Goal: Transaction & Acquisition: Subscribe to service/newsletter

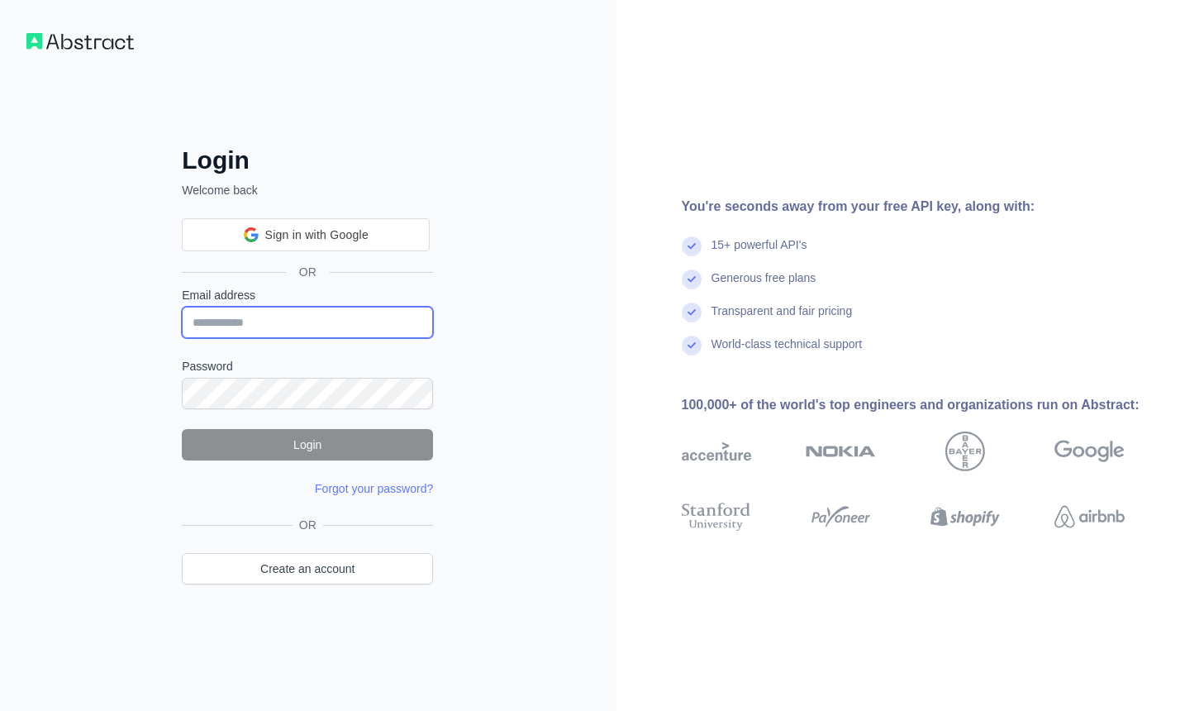
type input "**********"
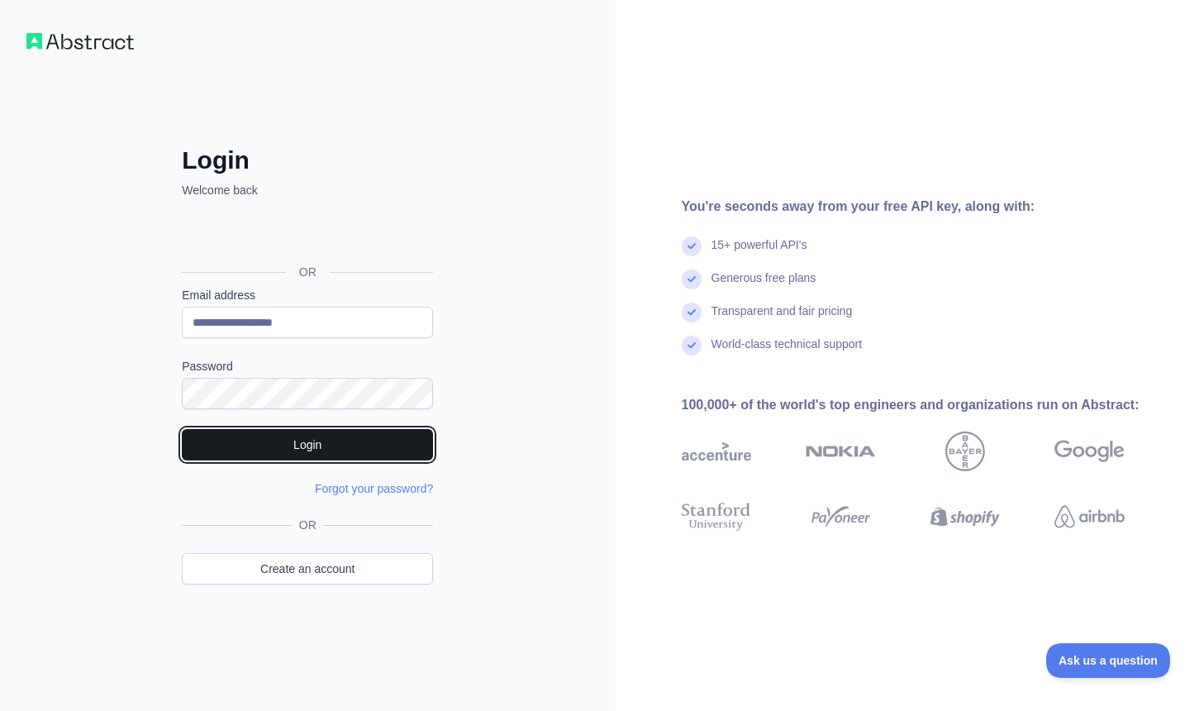
click at [343, 445] on button "Login" at bounding box center [307, 444] width 251 height 31
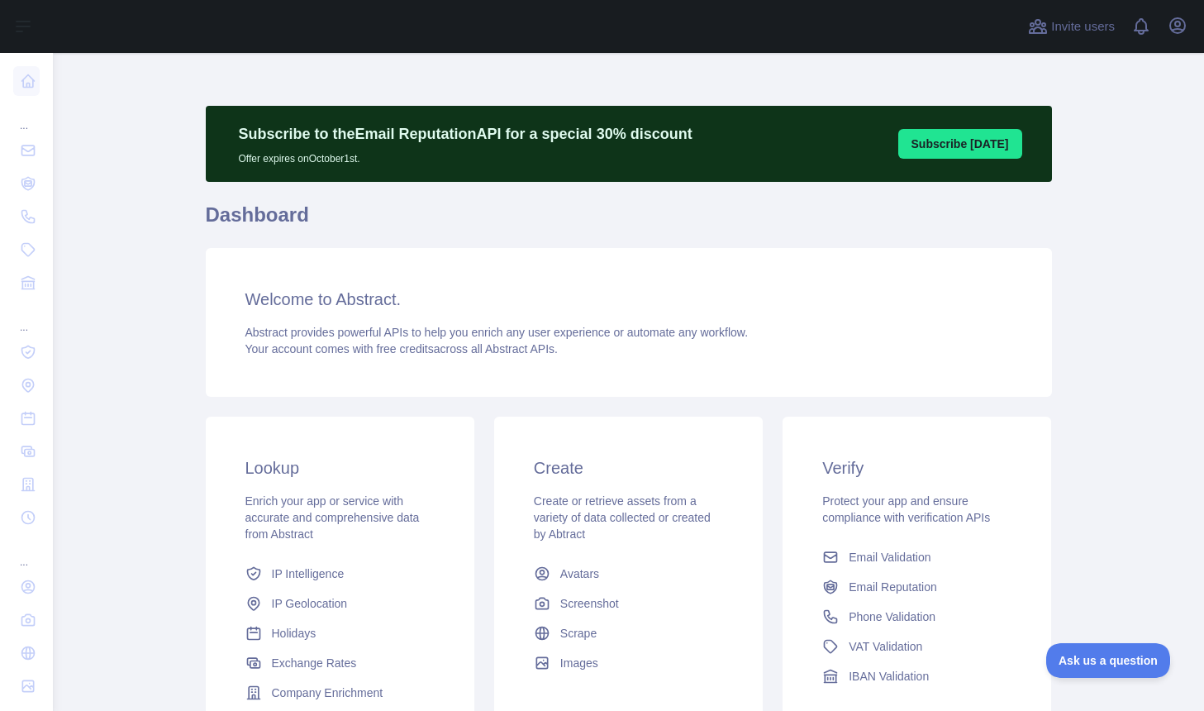
click at [1190, 30] on div "Open user menu" at bounding box center [1177, 26] width 26 height 29
click at [1180, 30] on icon "button" at bounding box center [1177, 25] width 15 height 15
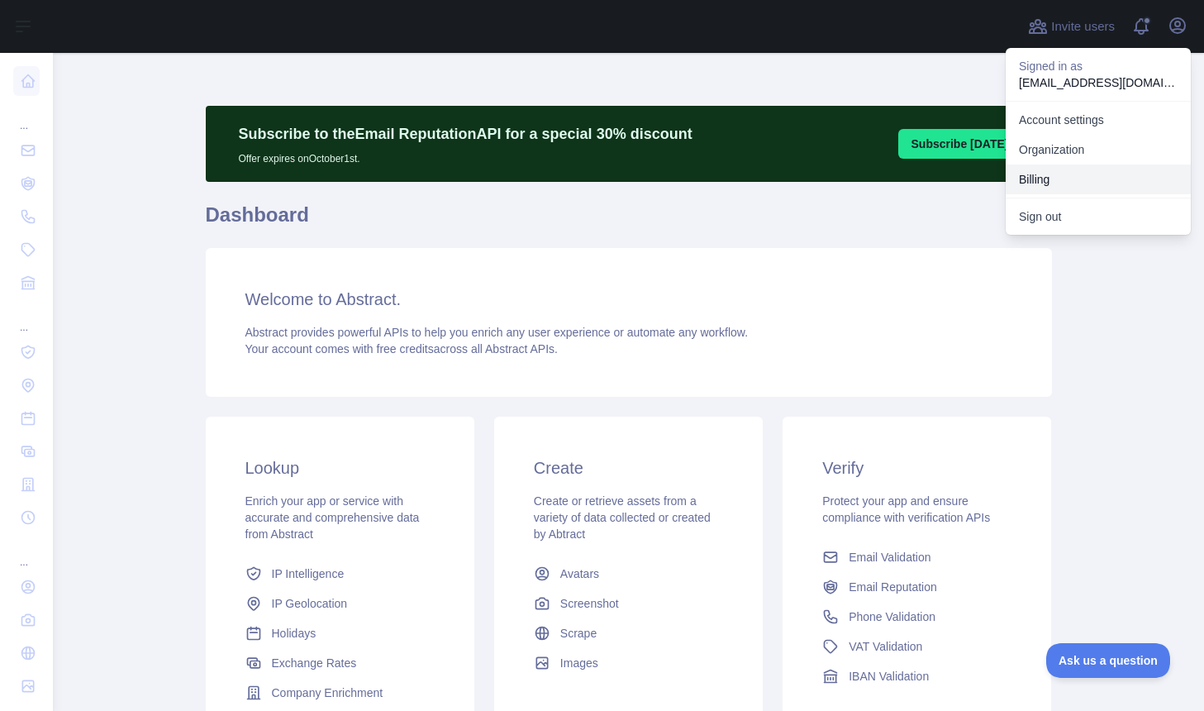
click at [1033, 180] on button "Billing" at bounding box center [1098, 179] width 185 height 30
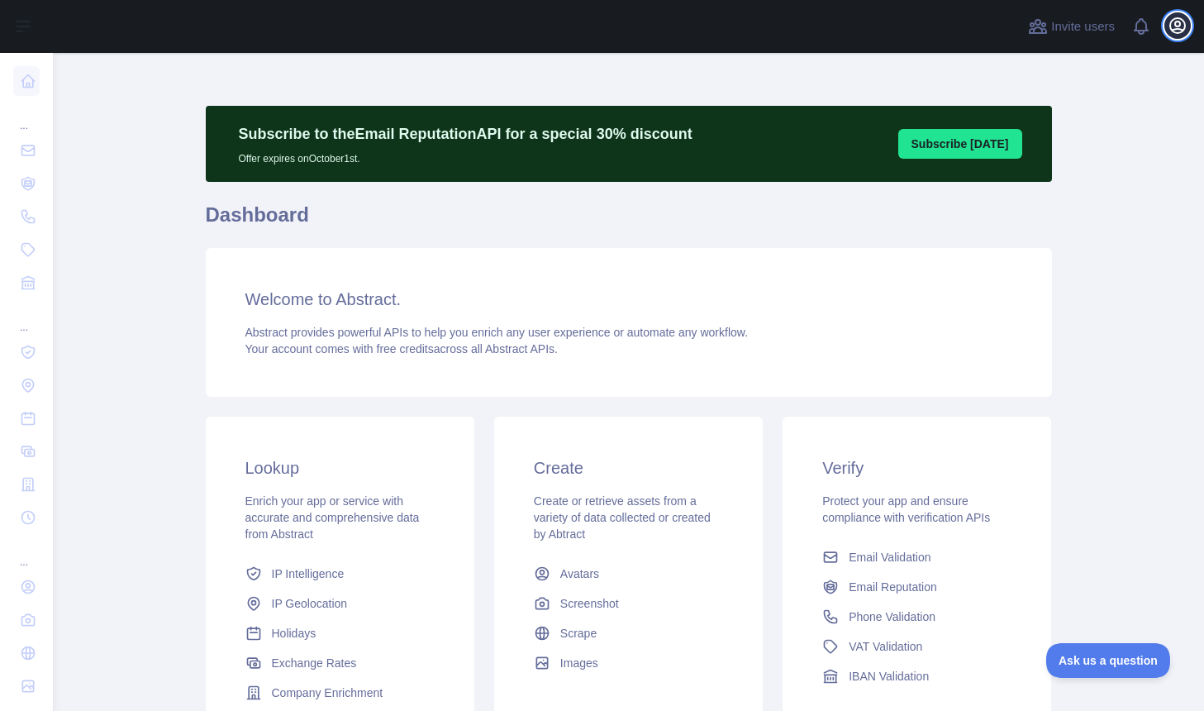
click at [1179, 31] on icon "button" at bounding box center [1178, 26] width 20 height 20
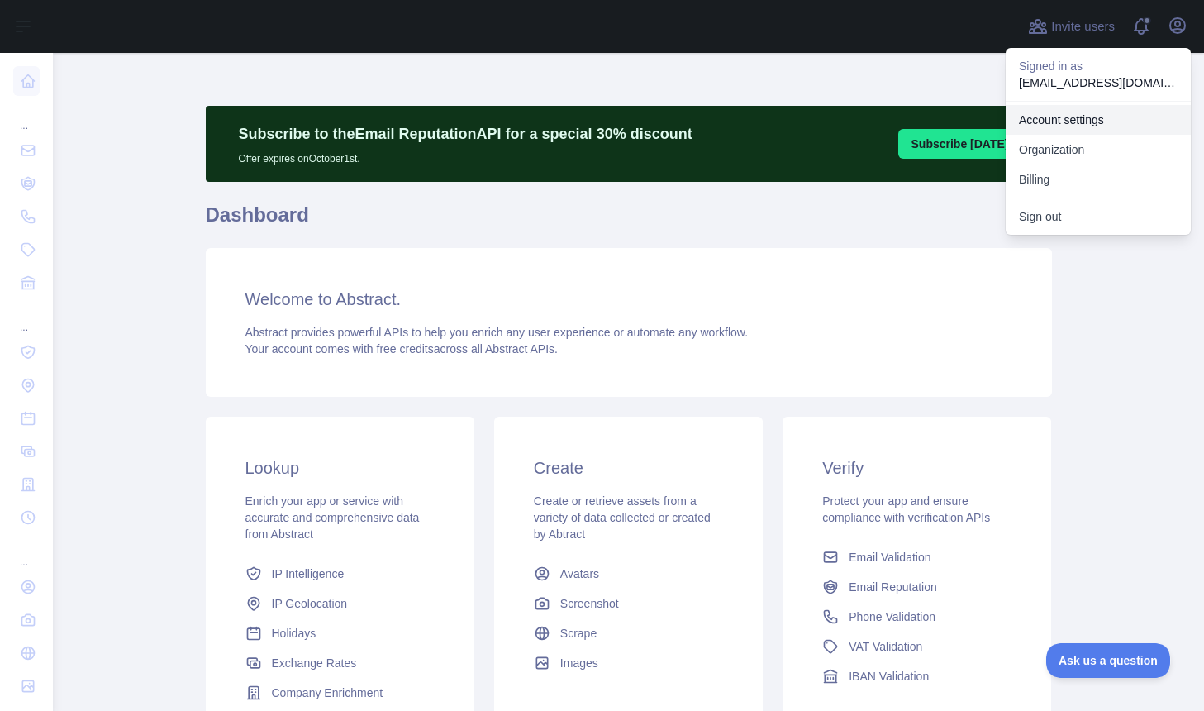
click at [1055, 120] on link "Account settings" at bounding box center [1098, 120] width 185 height 30
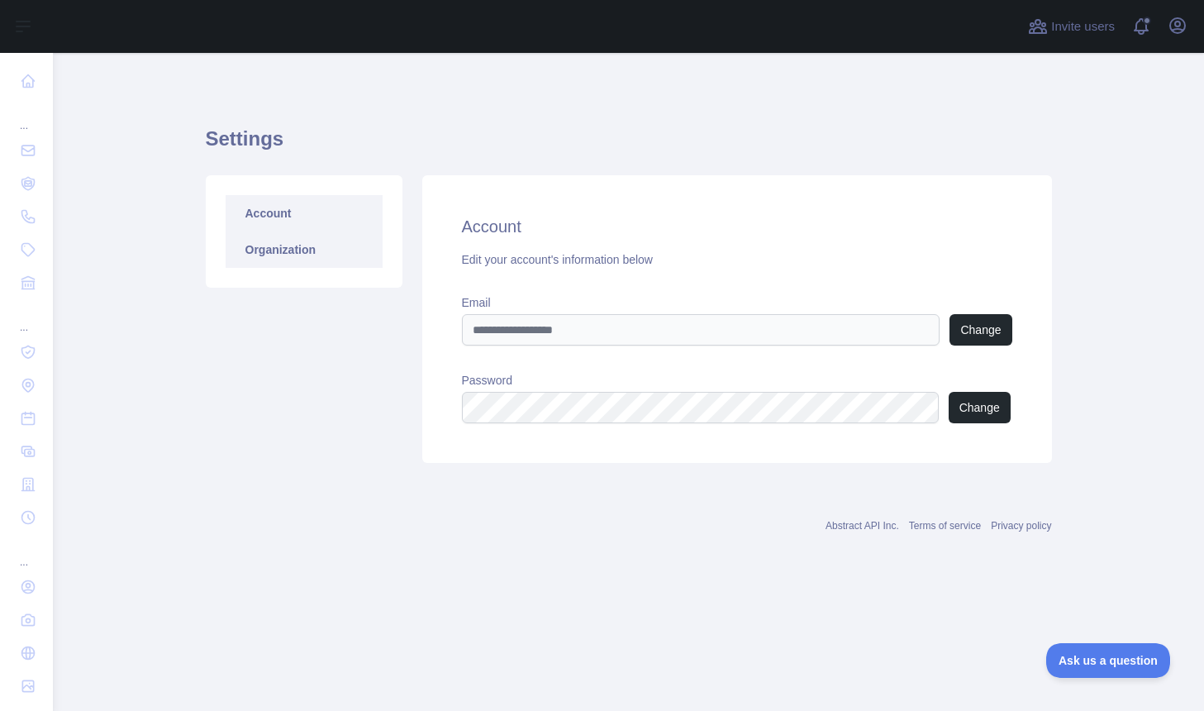
click at [326, 250] on link "Organization" at bounding box center [304, 249] width 157 height 36
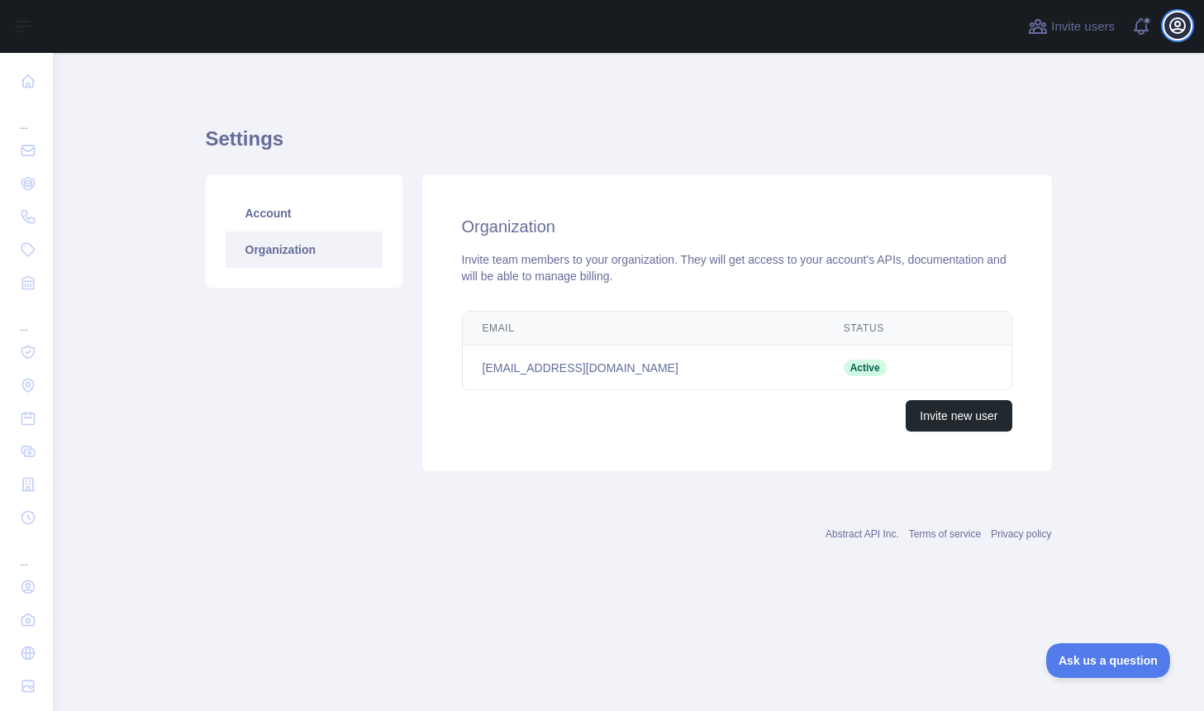
click at [1173, 27] on icon "button" at bounding box center [1178, 26] width 20 height 20
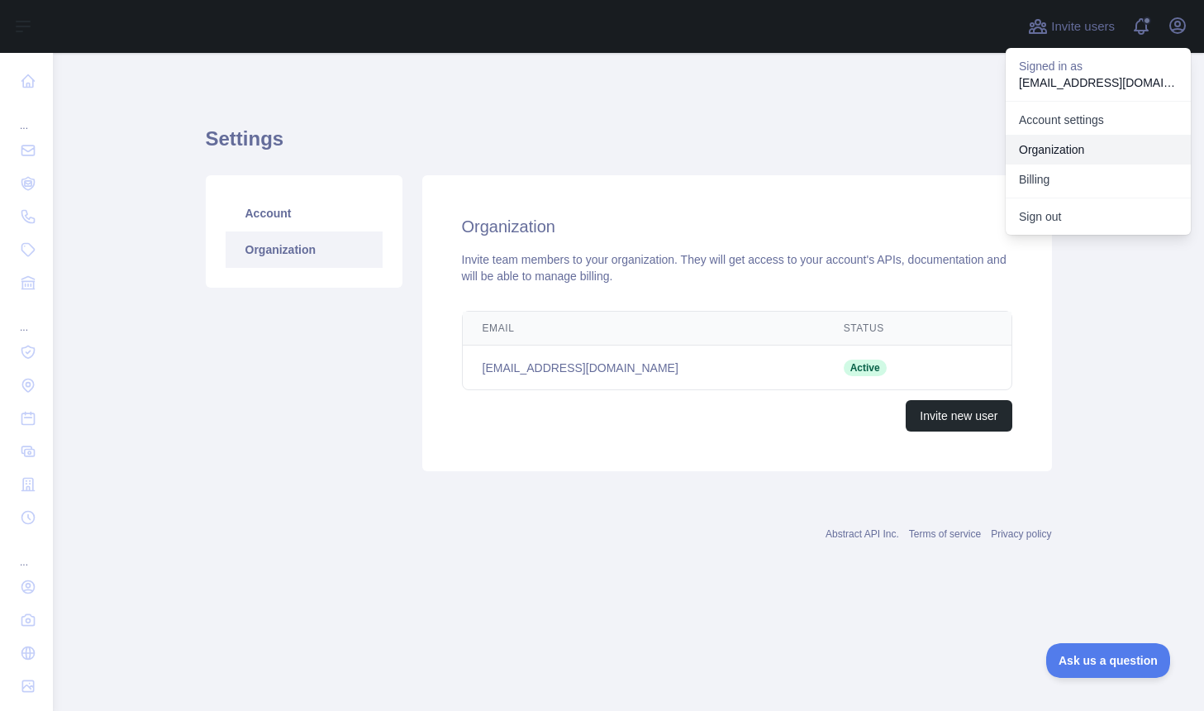
click at [1055, 153] on link "Organization" at bounding box center [1098, 150] width 185 height 30
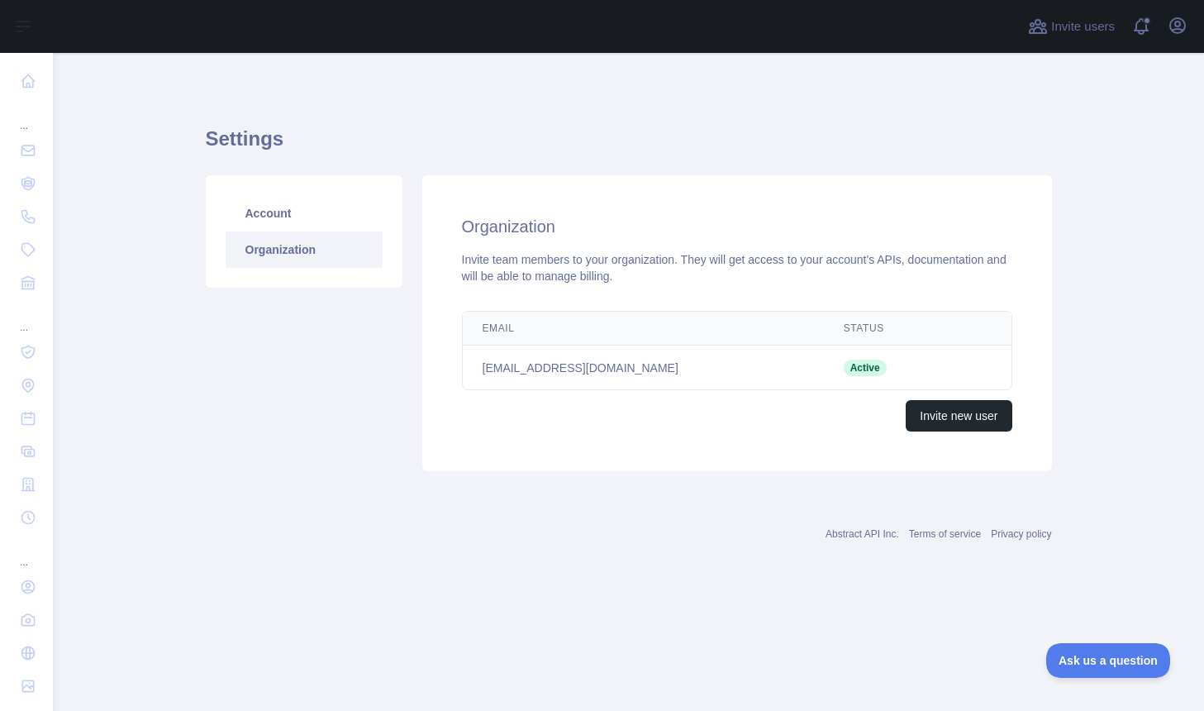
click at [191, 494] on main "Settings Account Organization Organization Invite team members to your organiza…" at bounding box center [628, 382] width 1151 height 658
click at [611, 418] on div "Invite new user" at bounding box center [737, 415] width 550 height 31
click at [1188, 21] on button "Open user menu" at bounding box center [1177, 25] width 26 height 26
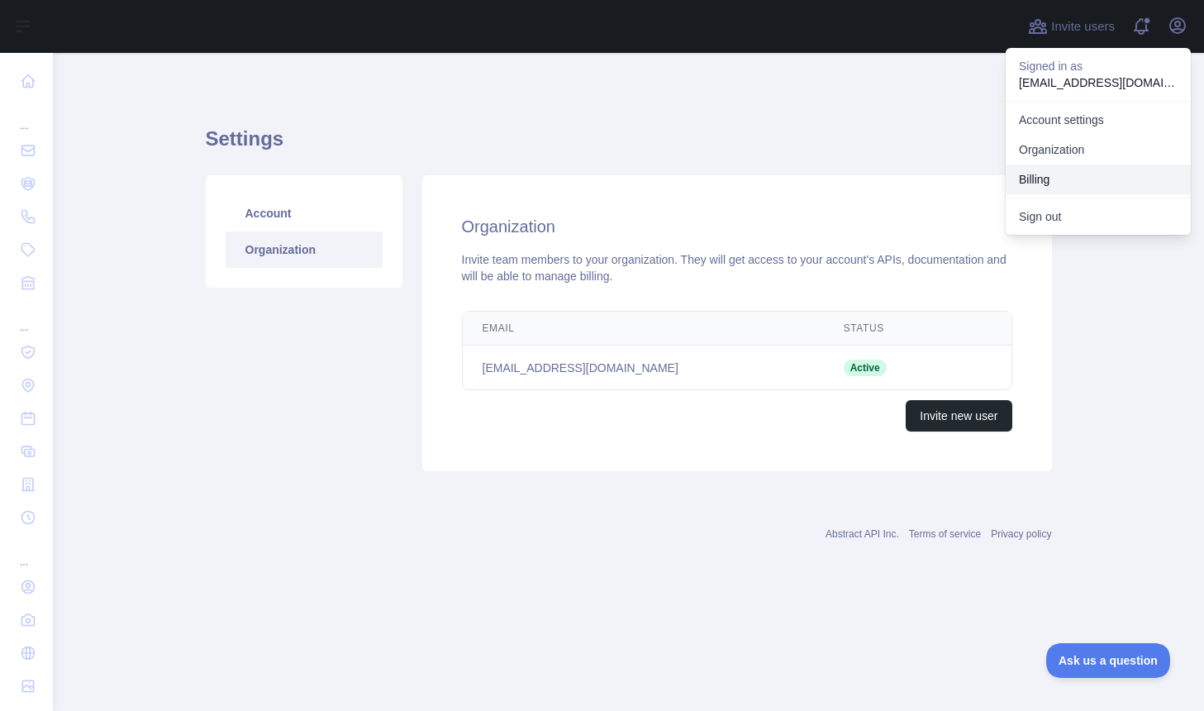
click at [1049, 178] on button "Billing" at bounding box center [1098, 179] width 185 height 30
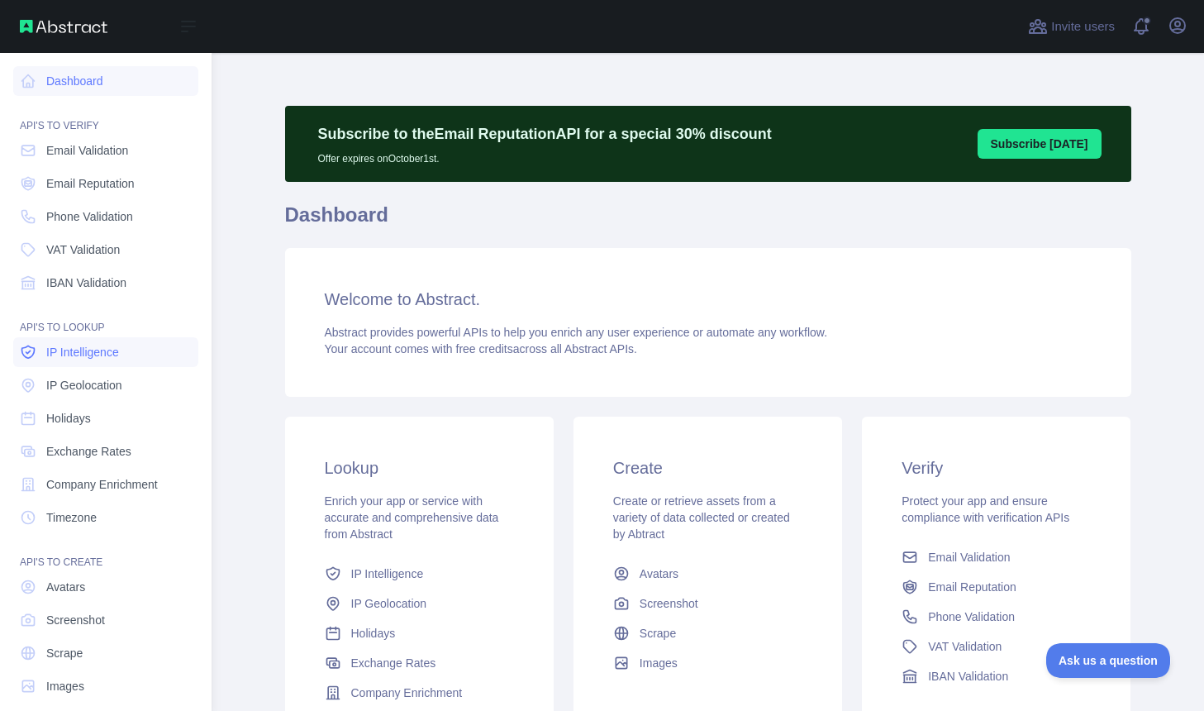
scroll to position [17, 0]
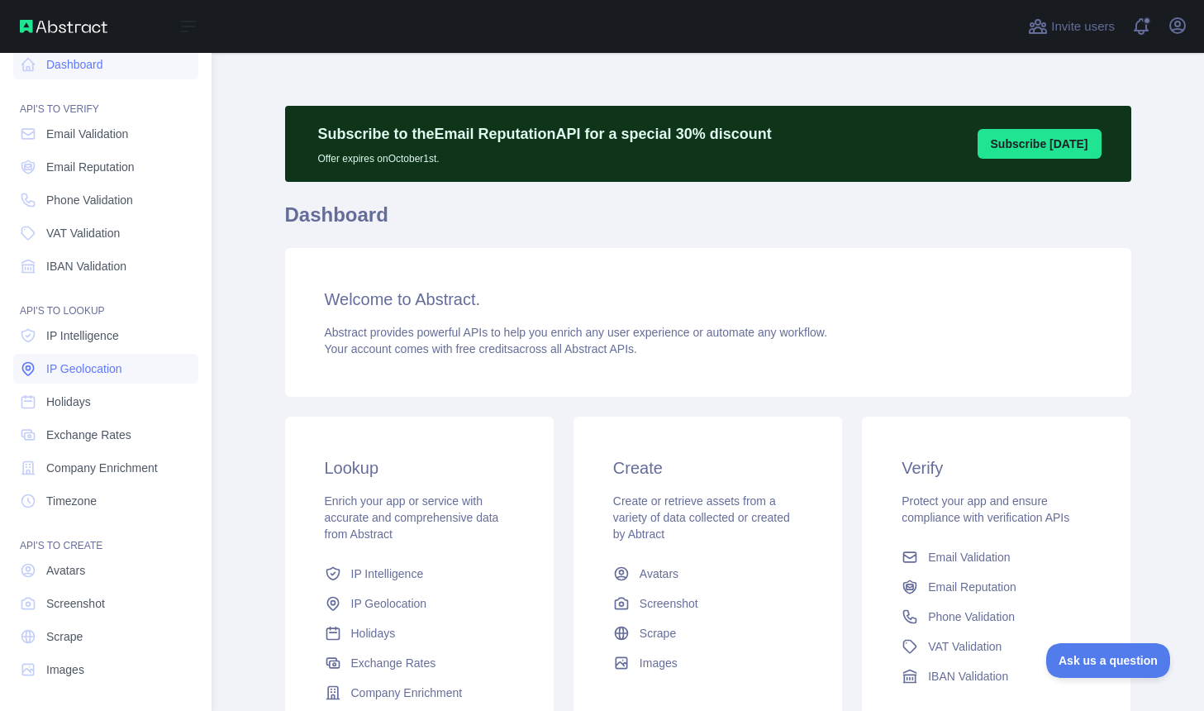
click at [102, 369] on span "IP Geolocation" at bounding box center [84, 368] width 76 height 17
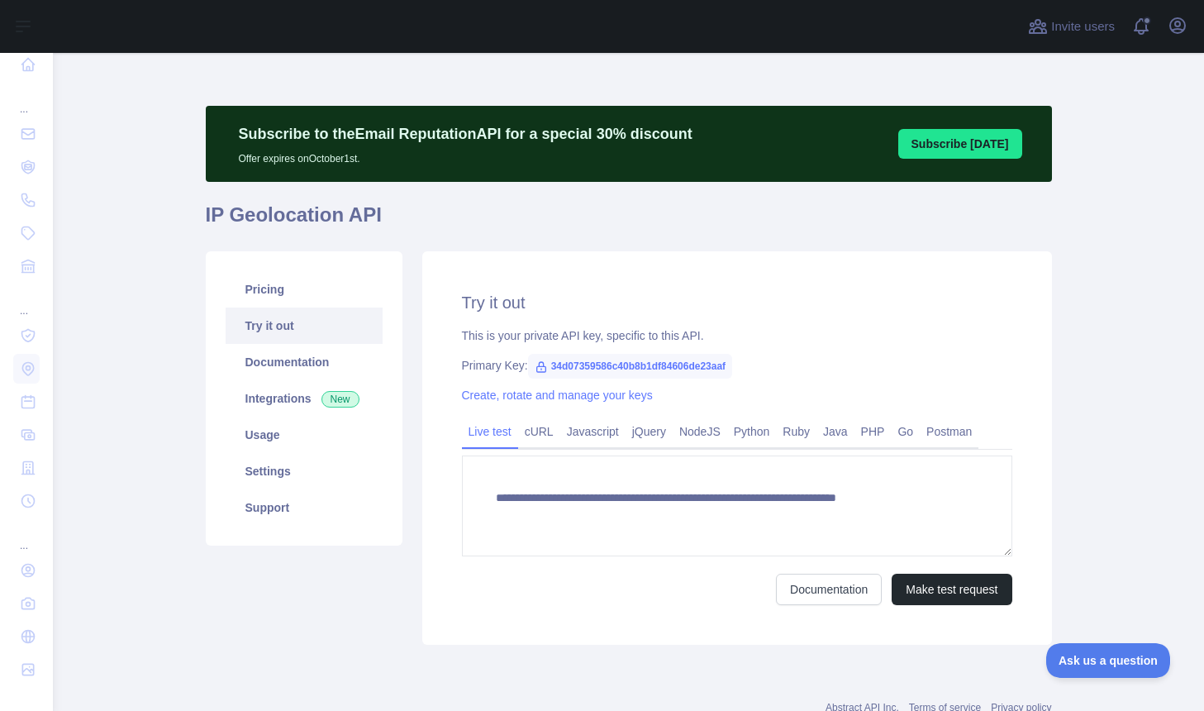
type textarea "**********"
click at [284, 469] on link "Settings" at bounding box center [304, 471] width 157 height 36
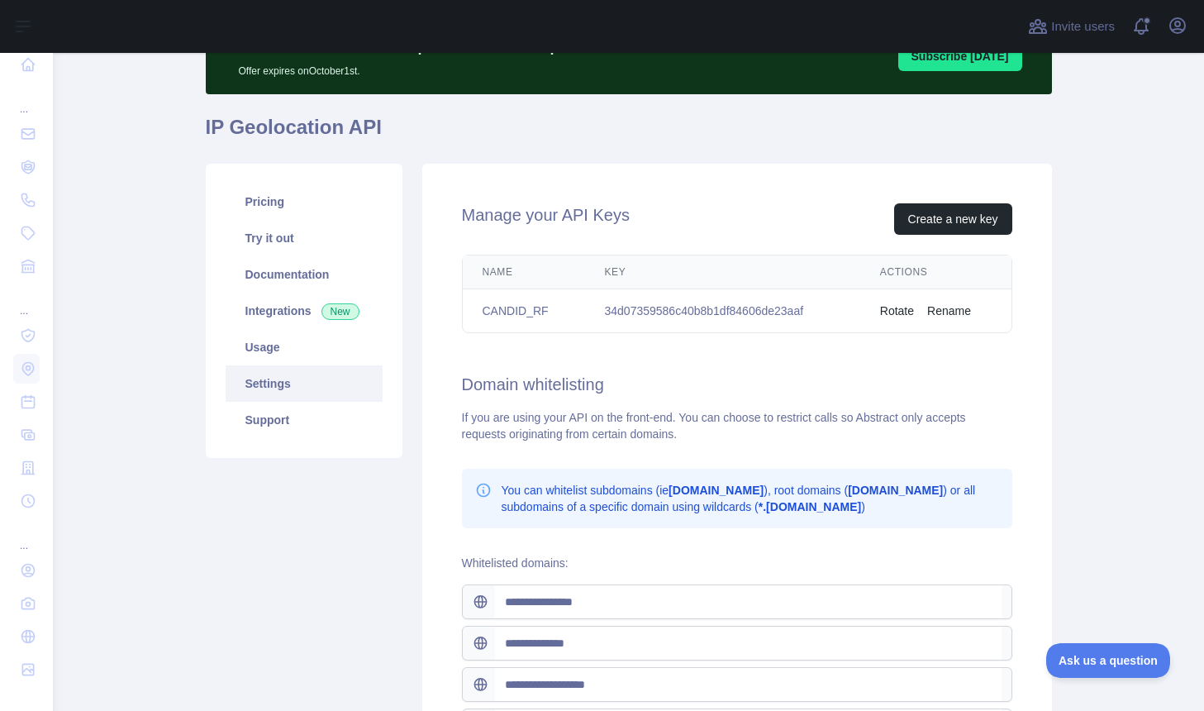
scroll to position [60, 0]
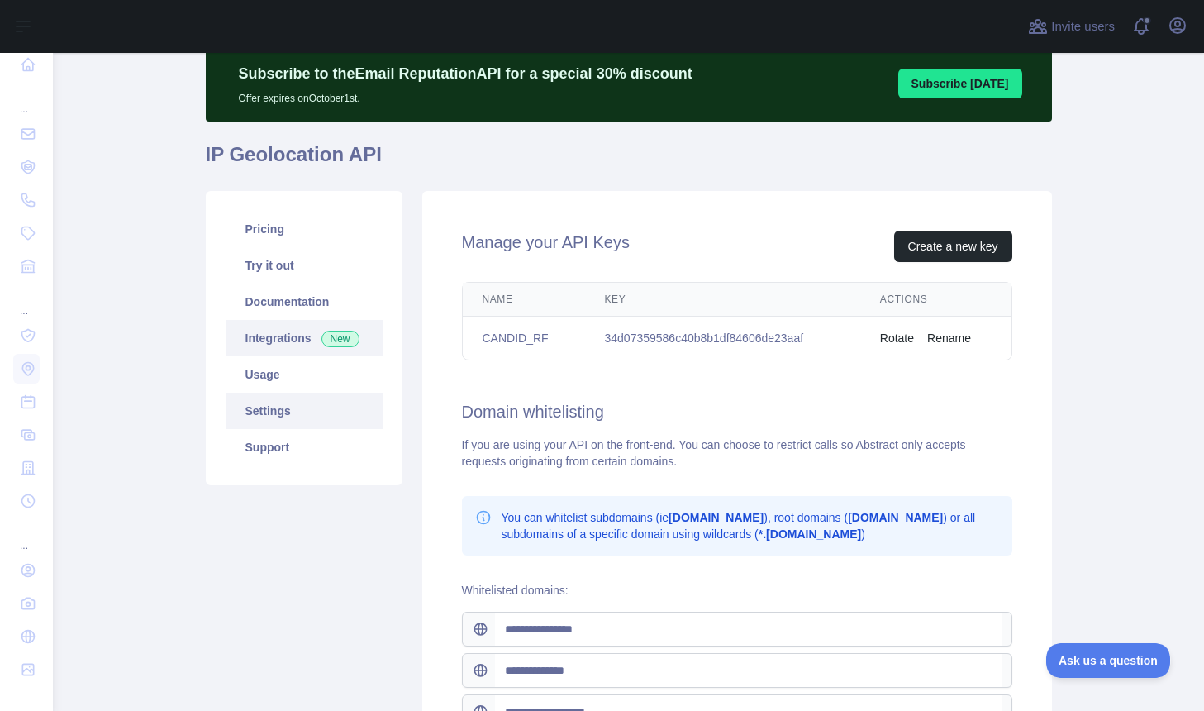
click at [282, 340] on link "Integrations New" at bounding box center [304, 338] width 157 height 36
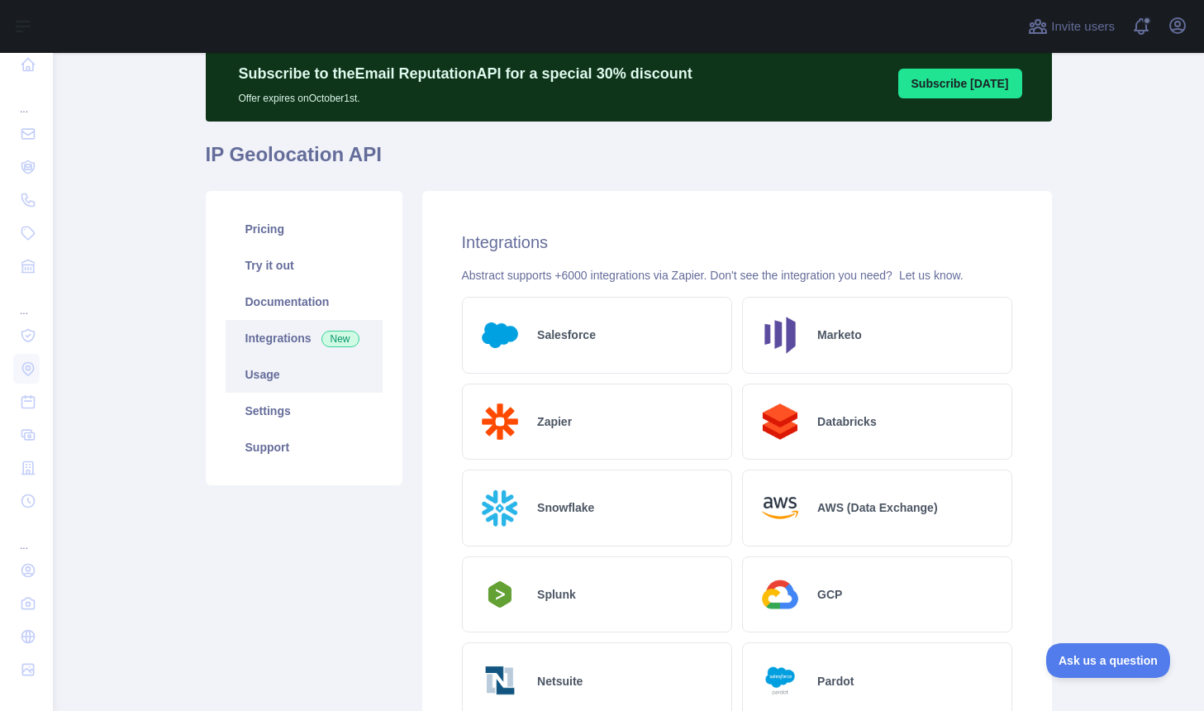
click at [276, 378] on link "Usage" at bounding box center [304, 374] width 157 height 36
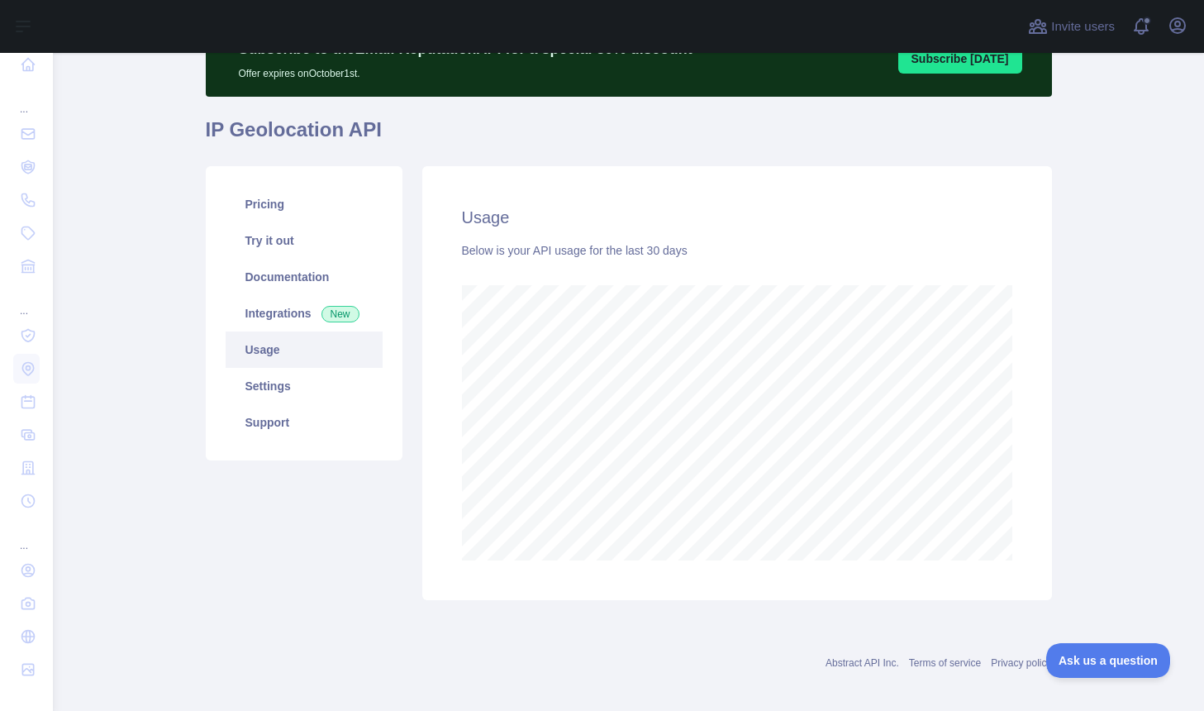
scroll to position [97, 0]
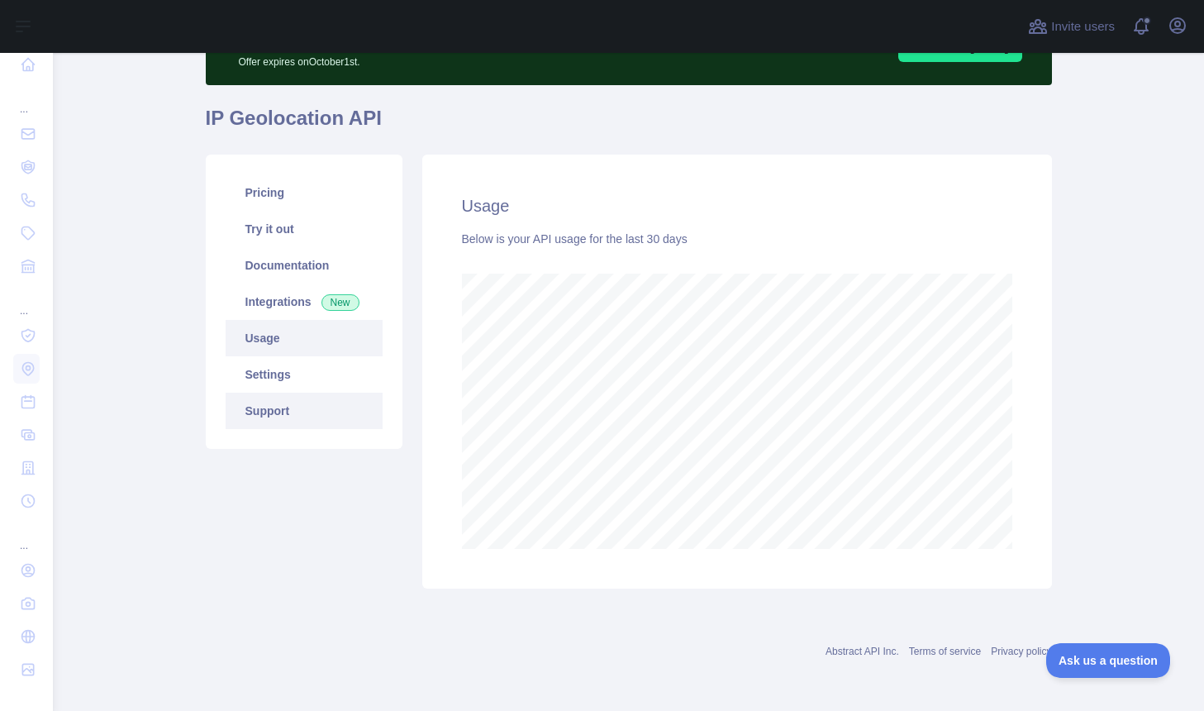
click at [271, 412] on link "Support" at bounding box center [304, 411] width 157 height 36
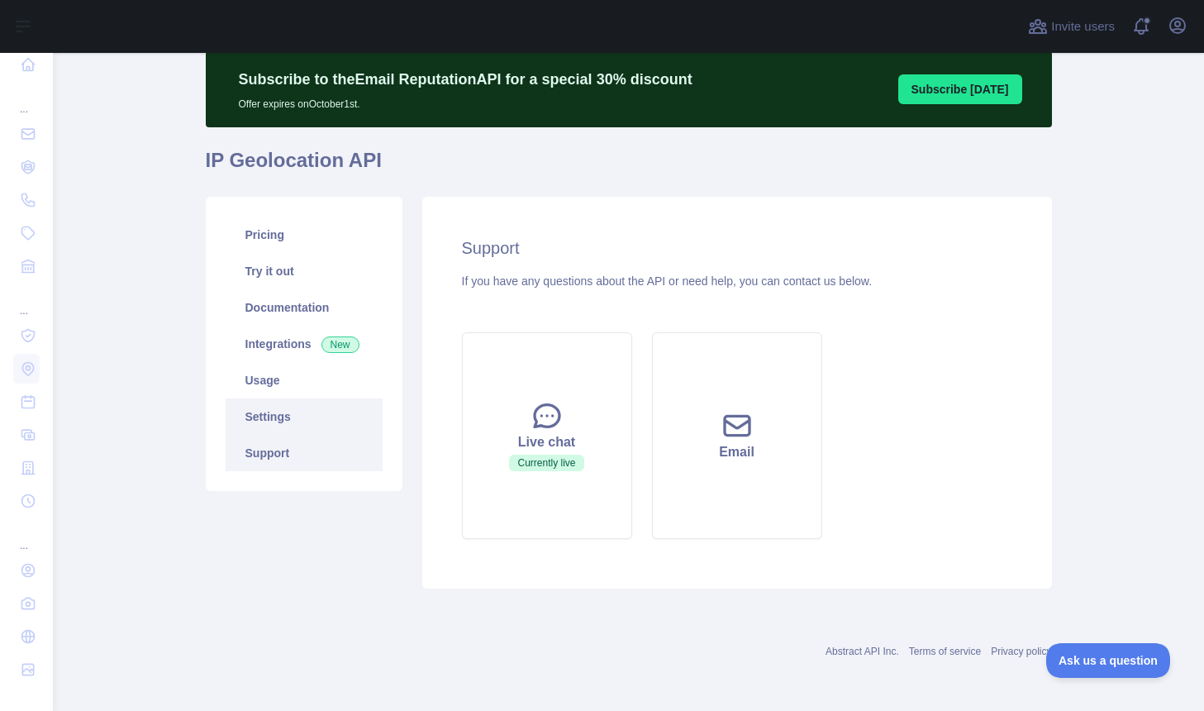
click at [283, 415] on link "Settings" at bounding box center [304, 416] width 157 height 36
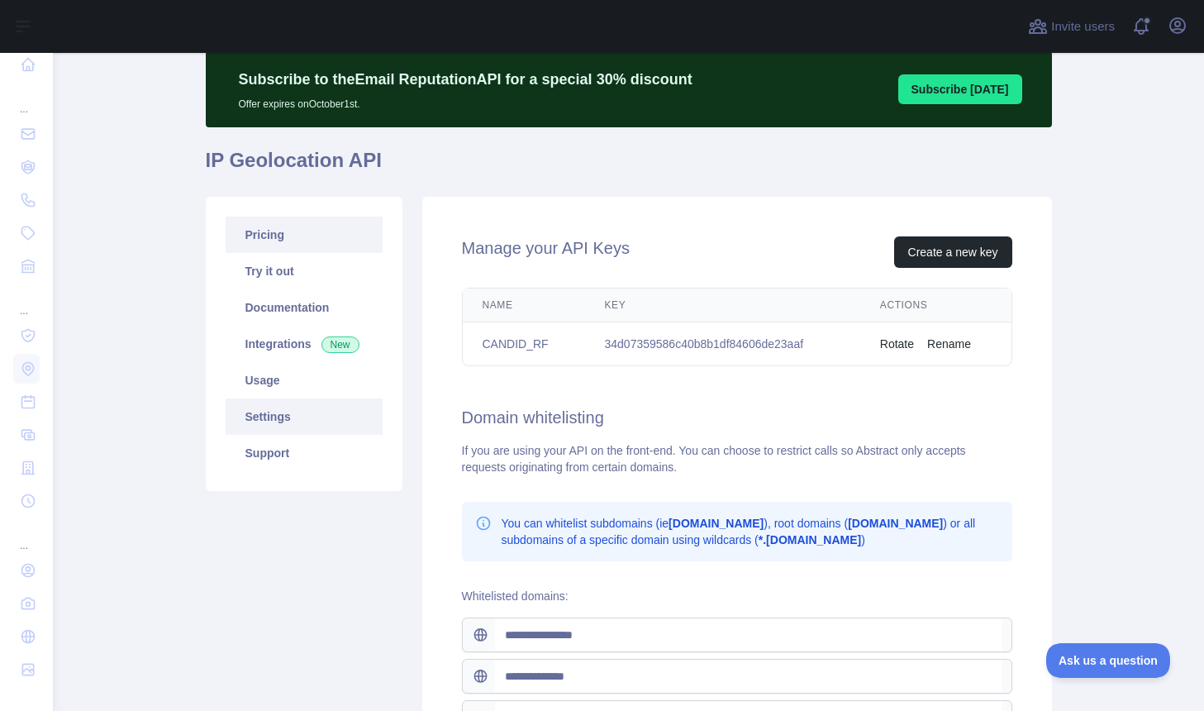
click at [278, 250] on link "Pricing" at bounding box center [304, 235] width 157 height 36
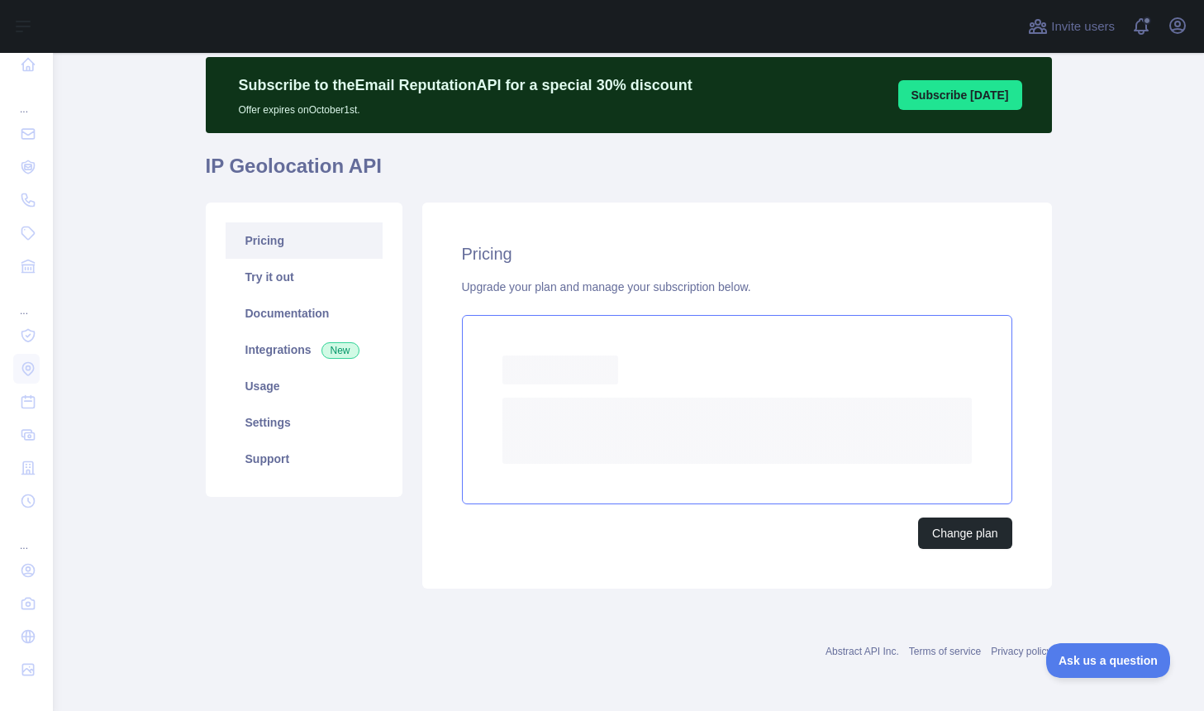
scroll to position [40, 0]
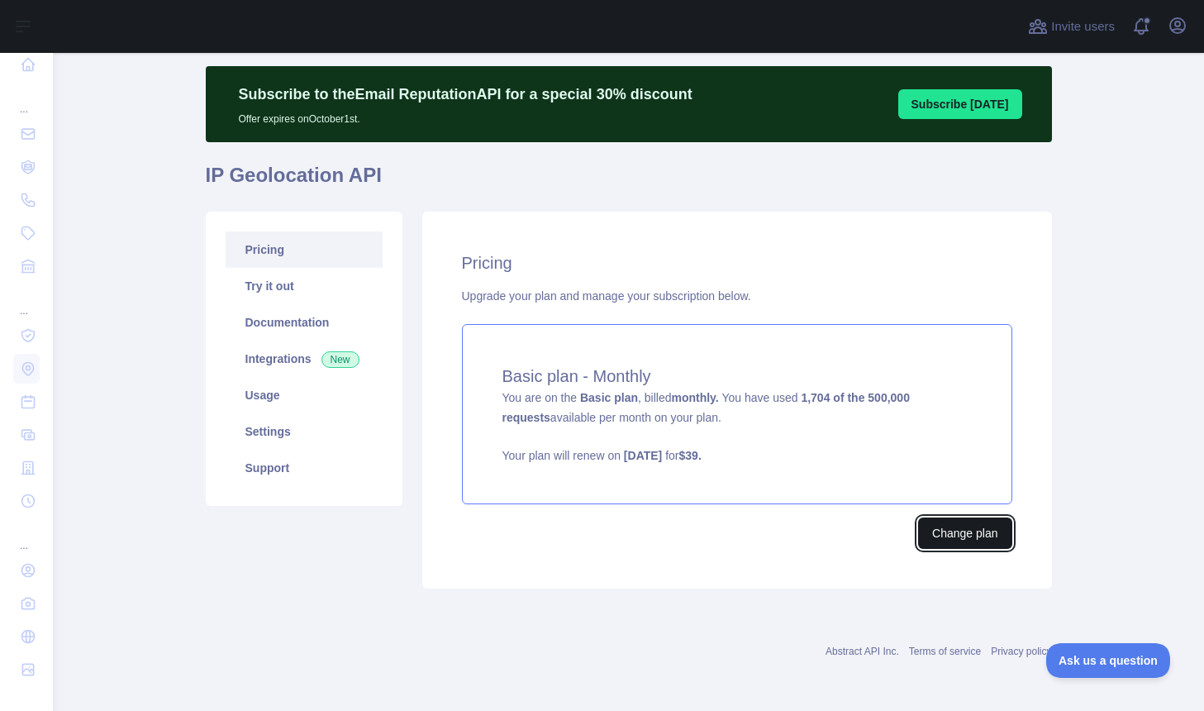
click at [973, 523] on button "Change plan" at bounding box center [964, 532] width 93 height 31
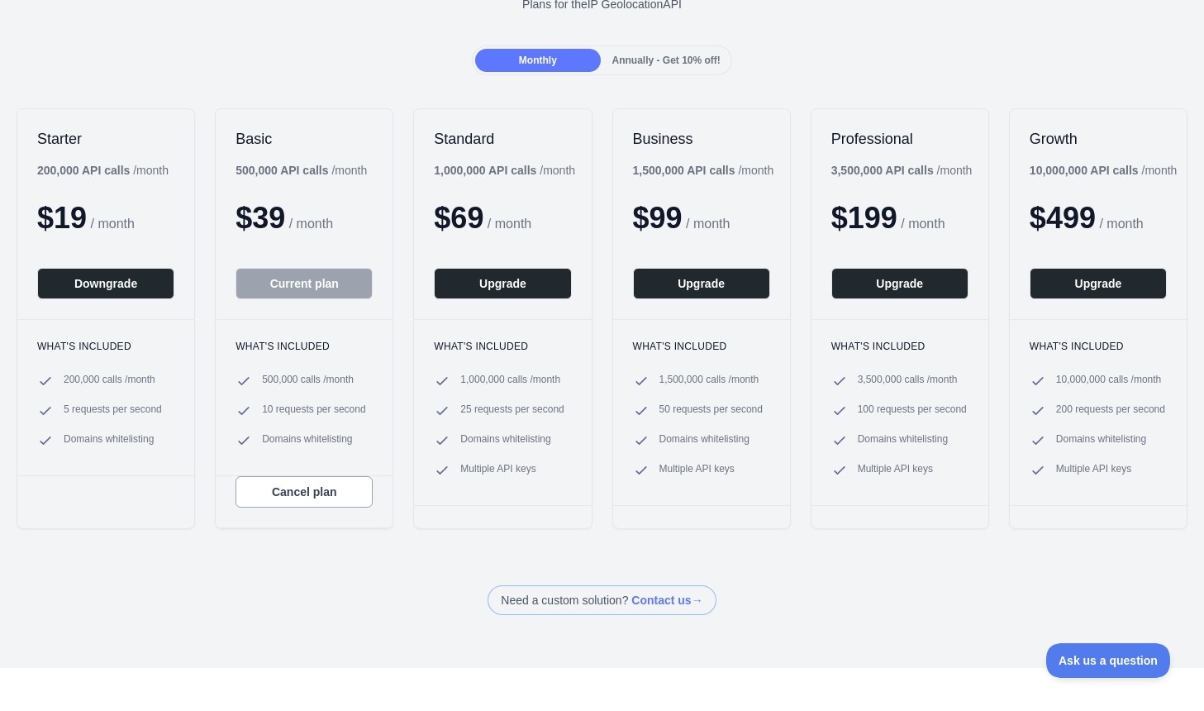
scroll to position [125, 0]
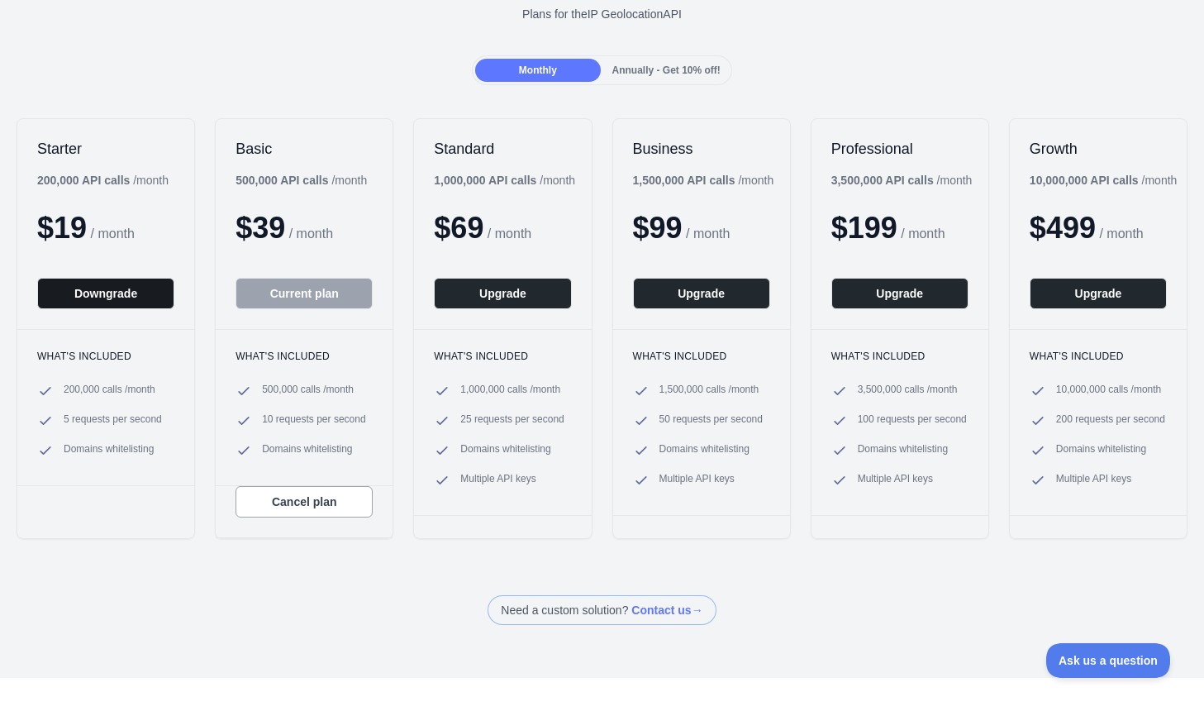
click at [99, 297] on button "Downgrade" at bounding box center [105, 293] width 137 height 31
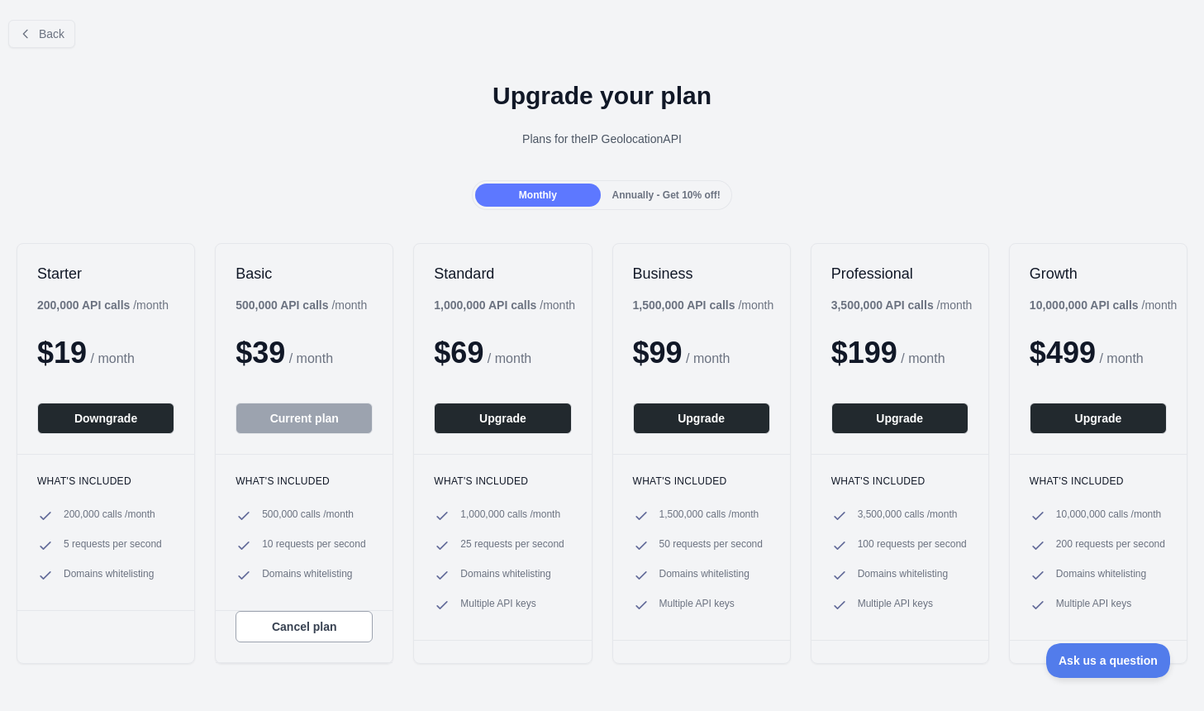
click at [683, 179] on div "Upgrade your plan Plans for the IP Geolocation API" at bounding box center [602, 120] width 1204 height 119
click at [683, 188] on div "Annually - Get 10% off!" at bounding box center [666, 194] width 125 height 23
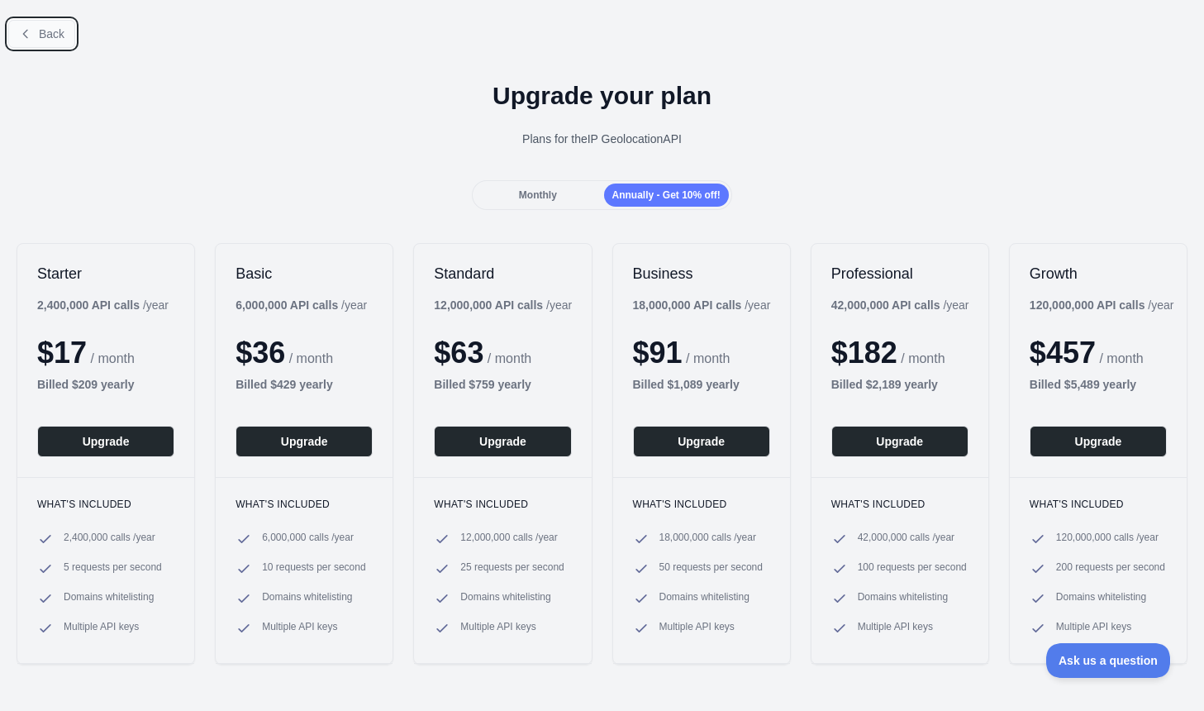
click at [52, 21] on button "Back" at bounding box center [41, 34] width 67 height 28
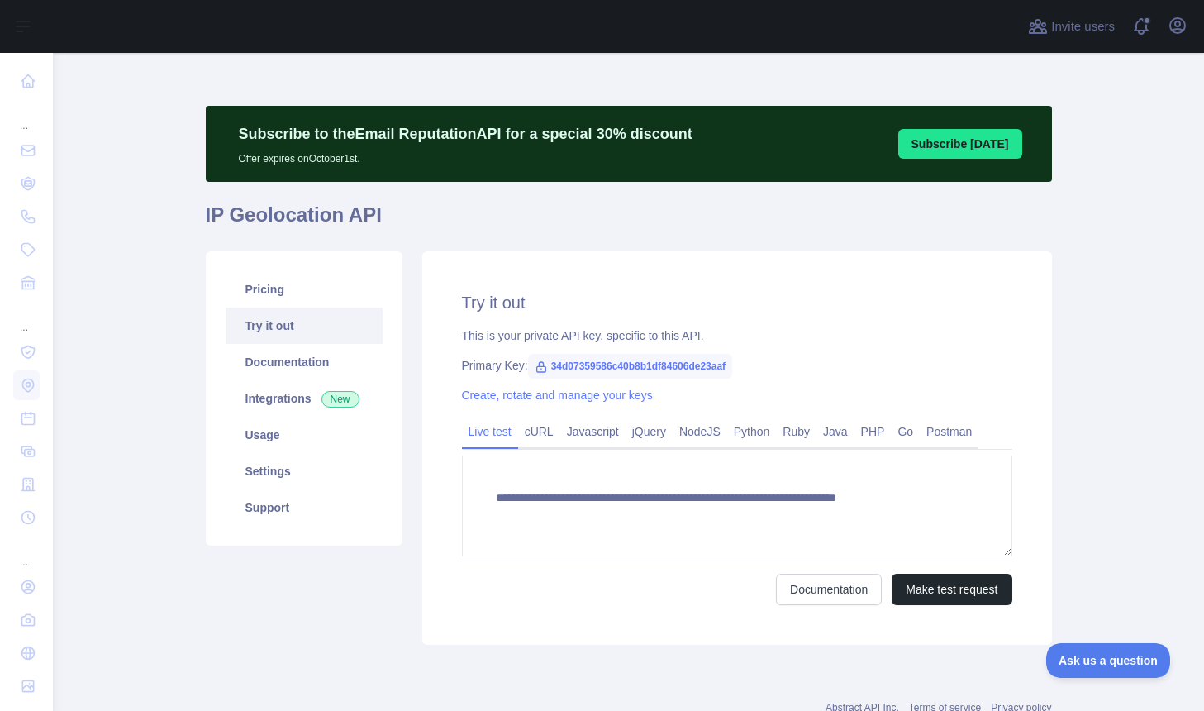
type textarea "**********"
click at [292, 426] on link "Usage" at bounding box center [304, 435] width 157 height 36
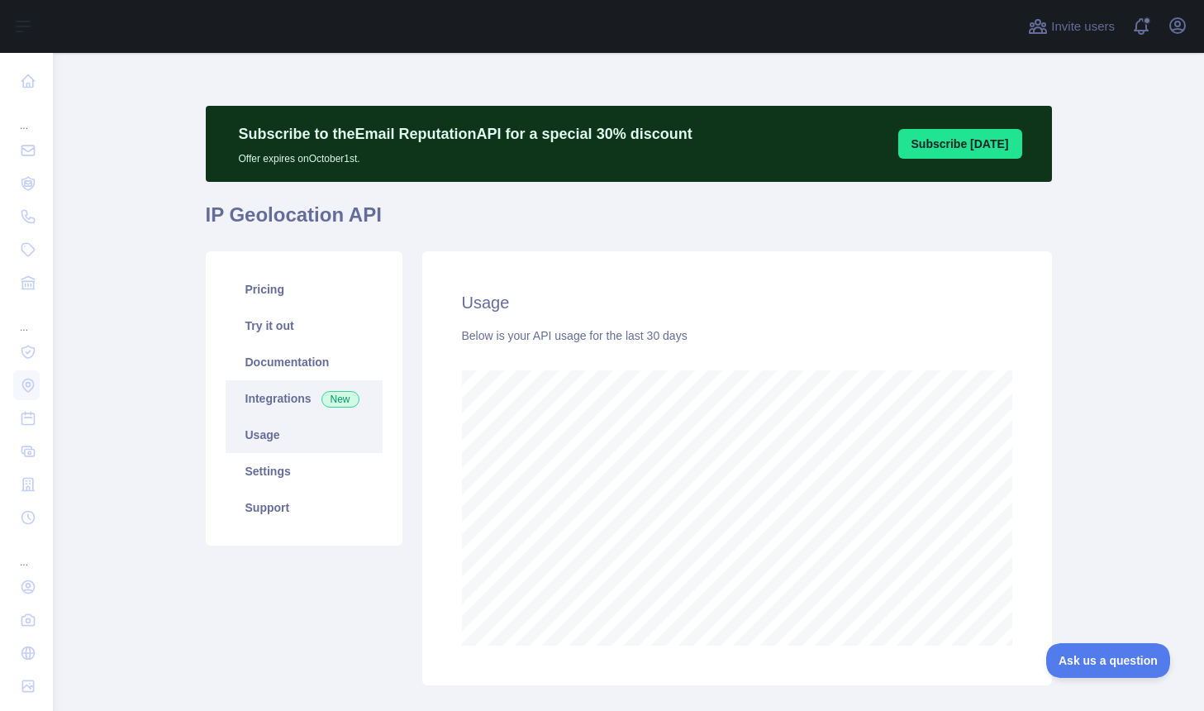
scroll to position [658, 1151]
click at [295, 375] on link "Documentation" at bounding box center [304, 362] width 157 height 36
click at [263, 293] on link "Pricing" at bounding box center [304, 289] width 157 height 36
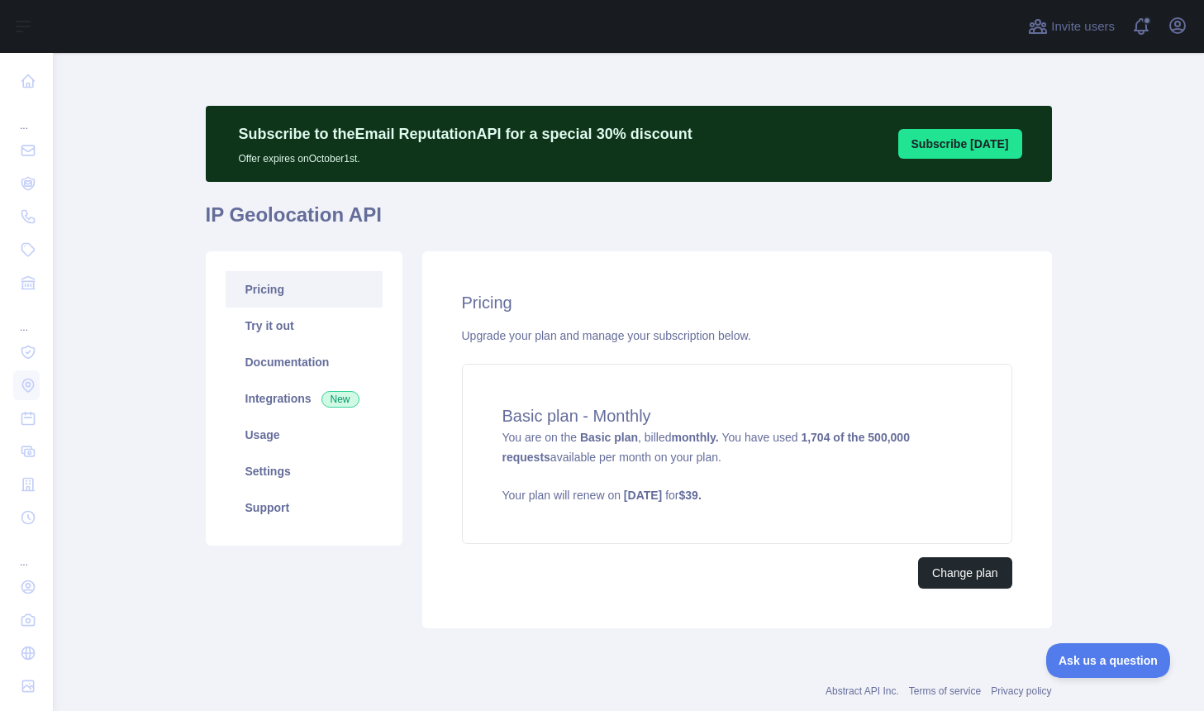
click at [603, 92] on div "Subscribe to the Email Reputation API for a special 30 % discount Offer expires…" at bounding box center [629, 402] width 846 height 698
